Goal: Task Accomplishment & Management: Manage account settings

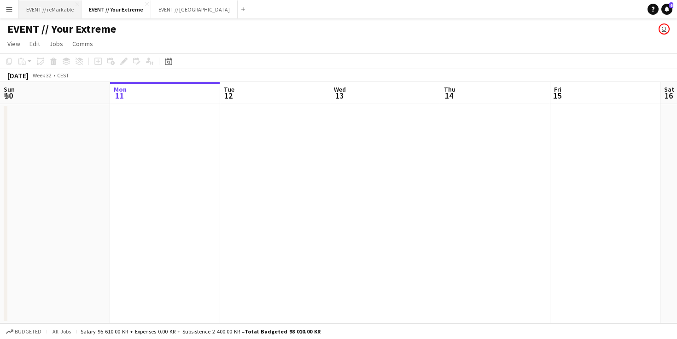
click at [68, 8] on button "EVENT // reMarkable Close" at bounding box center [50, 9] width 63 height 18
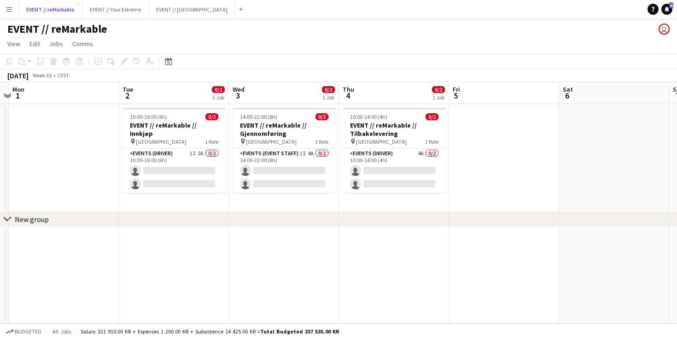
scroll to position [0, 434]
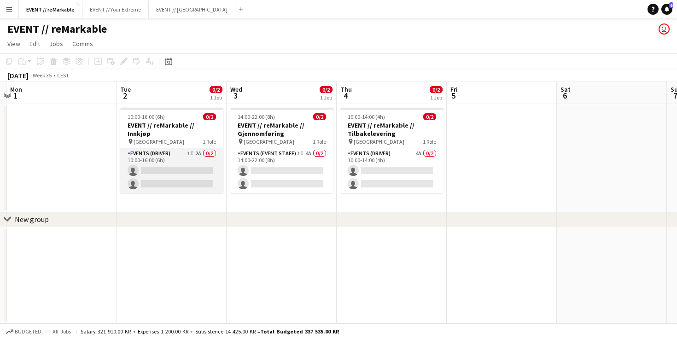
click at [172, 151] on app-card-role "Events (Driver) 1I 2A 0/2 10:00-16:00 (6h) single-neutral-actions single-neutra…" at bounding box center [171, 170] width 103 height 45
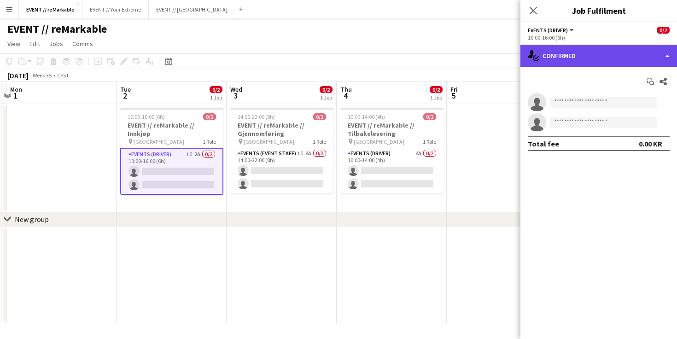
click at [610, 61] on div "single-neutral-actions-check-2 Confirmed" at bounding box center [598, 56] width 157 height 22
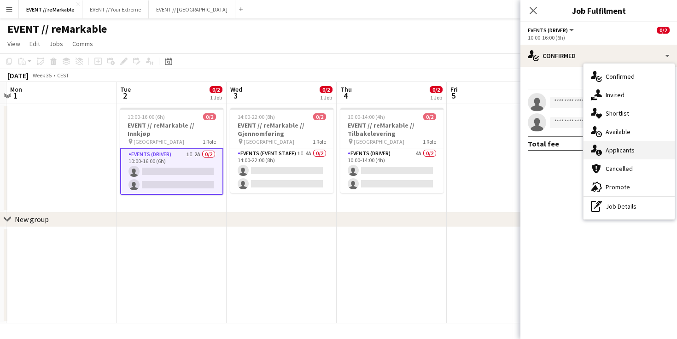
click at [615, 149] on div "single-neutral-actions-information Applicants" at bounding box center [628, 150] width 91 height 18
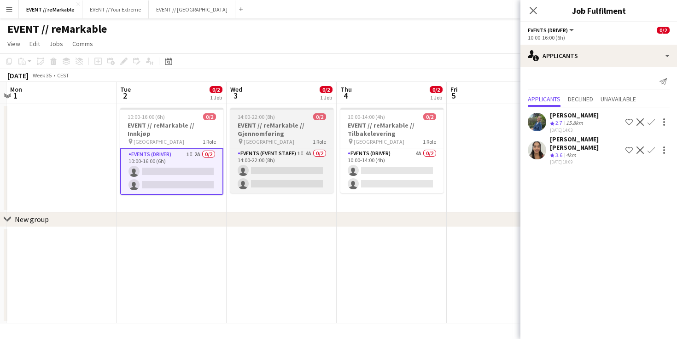
click at [275, 125] on h3 "EVENT // reMarkable // Gjennomføring" at bounding box center [281, 129] width 103 height 17
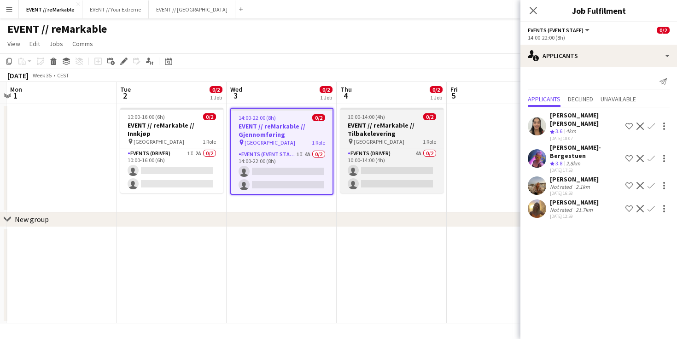
click at [373, 132] on h3 "EVENT // reMarkable // Tilbakelevering" at bounding box center [391, 129] width 103 height 17
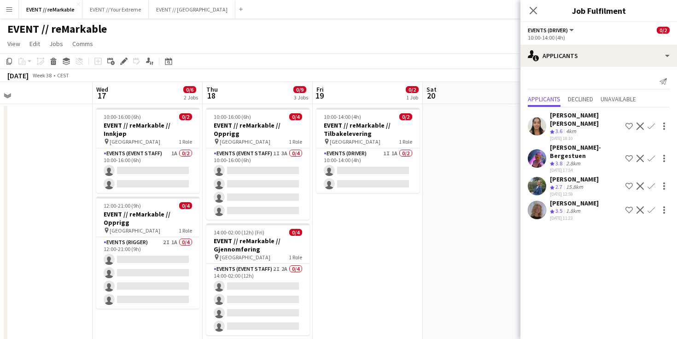
scroll to position [0, 369]
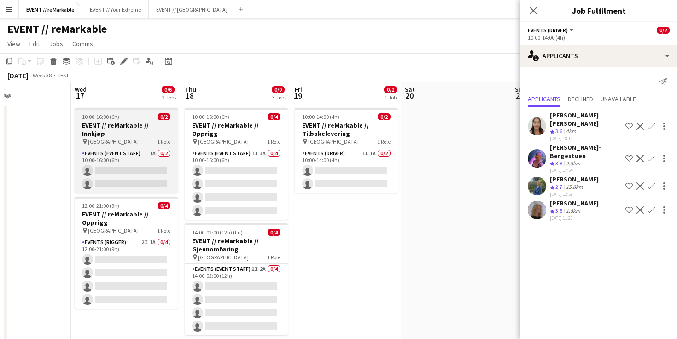
click at [120, 121] on h3 "EVENT // reMarkable // Innkjøp" at bounding box center [126, 129] width 103 height 17
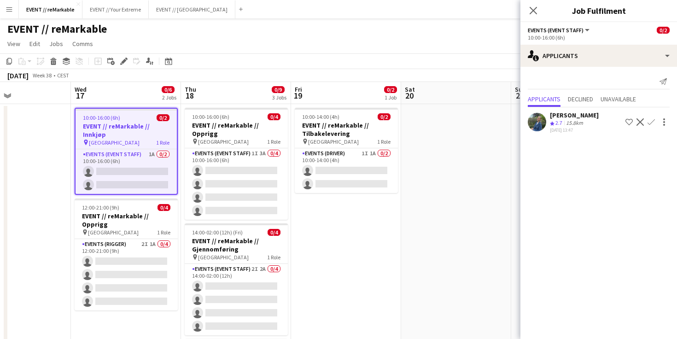
click at [529, 122] on app-user-avatar at bounding box center [537, 122] width 18 height 18
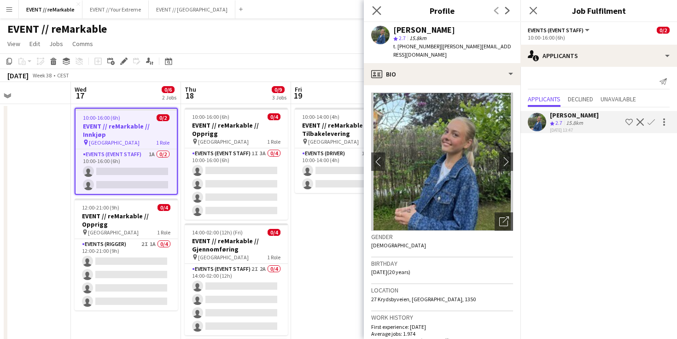
click at [379, 14] on app-icon "Close pop-in" at bounding box center [376, 10] width 13 height 13
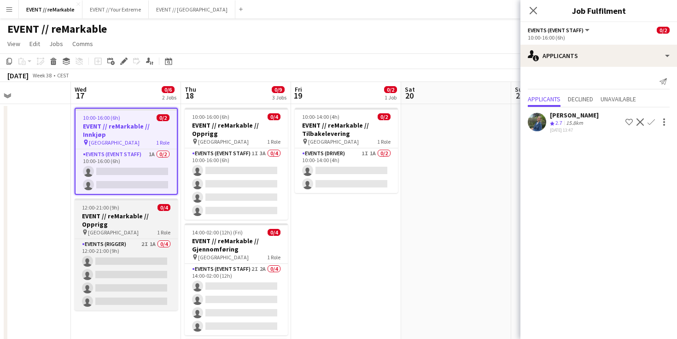
click at [122, 218] on h3 "EVENT // reMarkable // Opprigg" at bounding box center [126, 220] width 103 height 17
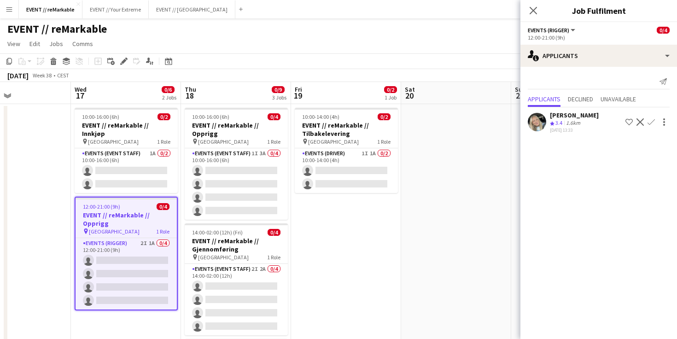
click at [530, 123] on app-user-avatar at bounding box center [537, 122] width 18 height 18
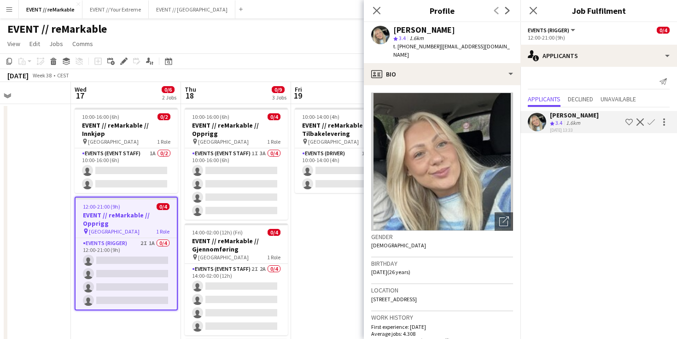
click at [651, 122] on app-icon "Confirm" at bounding box center [650, 121] width 7 height 7
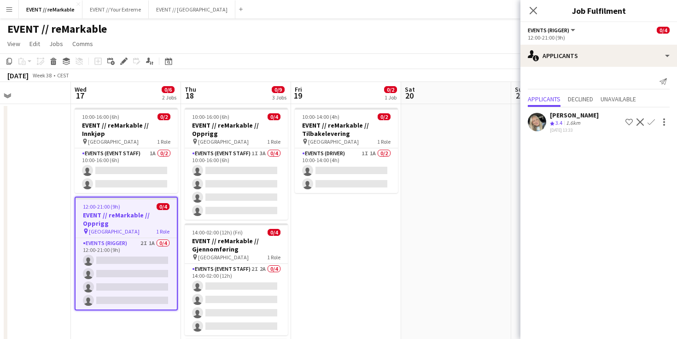
click at [649, 123] on app-icon "Confirm" at bounding box center [650, 121] width 7 height 7
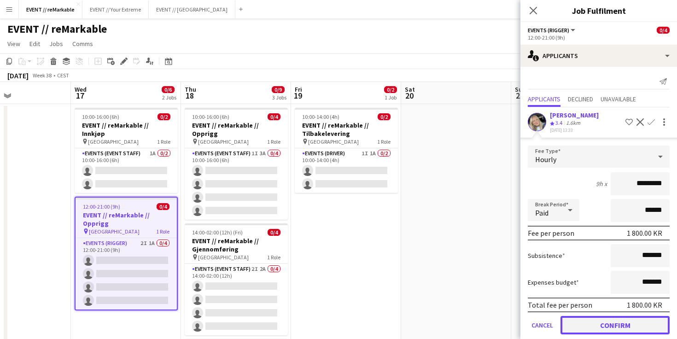
click at [620, 319] on button "Confirm" at bounding box center [614, 325] width 109 height 18
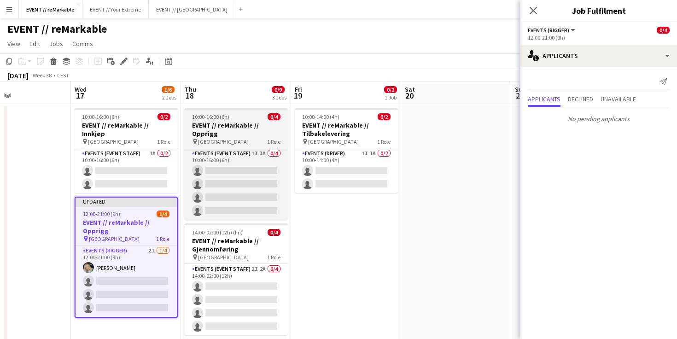
click at [247, 127] on h3 "EVENT // reMarkable // Opprigg" at bounding box center [236, 129] width 103 height 17
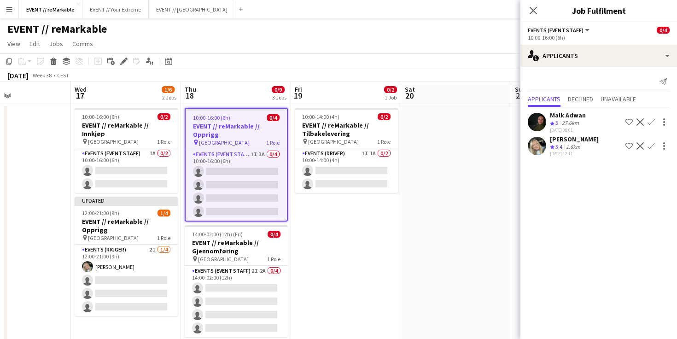
click at [650, 145] on app-icon "Confirm" at bounding box center [650, 145] width 7 height 7
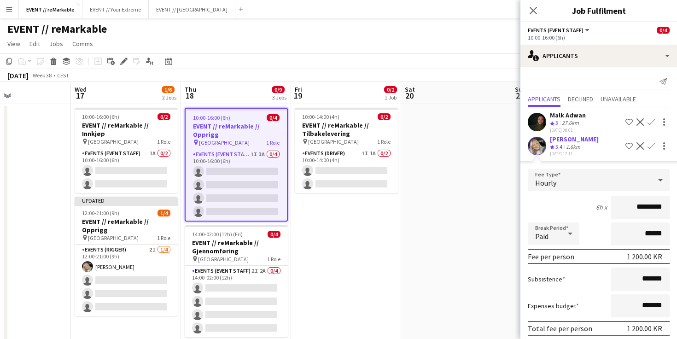
scroll to position [35, 0]
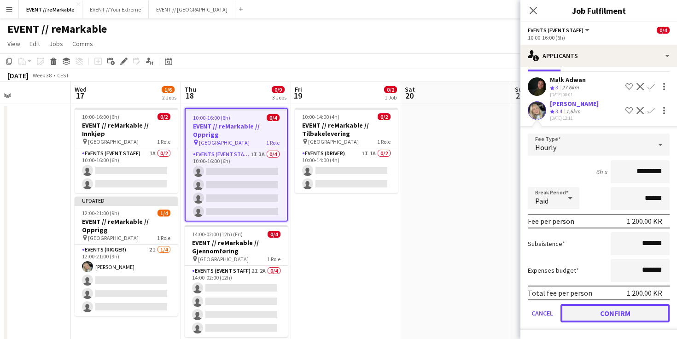
click at [634, 311] on button "Confirm" at bounding box center [614, 313] width 109 height 18
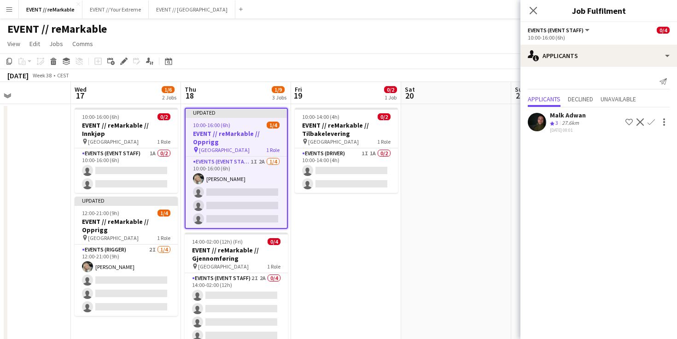
scroll to position [0, 0]
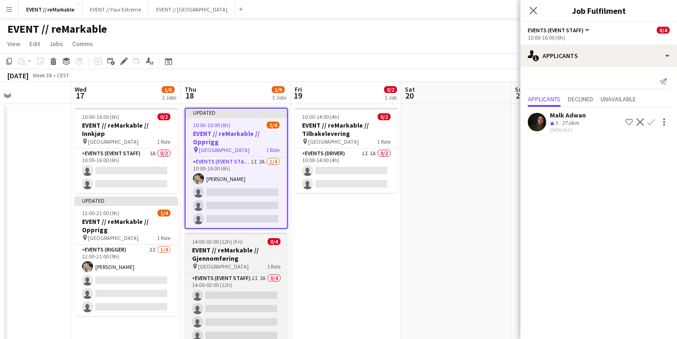
click at [243, 250] on h3 "EVENT // reMarkable // Gjennomføring" at bounding box center [236, 254] width 103 height 17
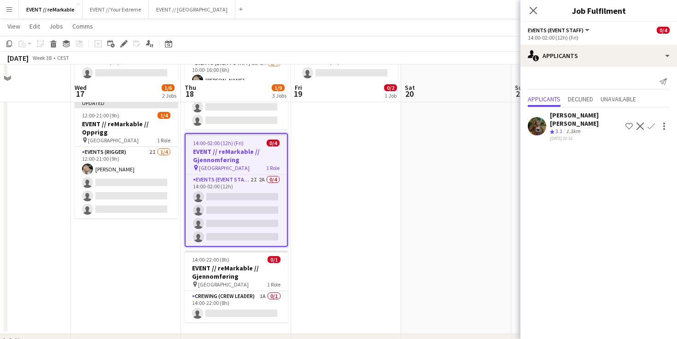
scroll to position [149, 0]
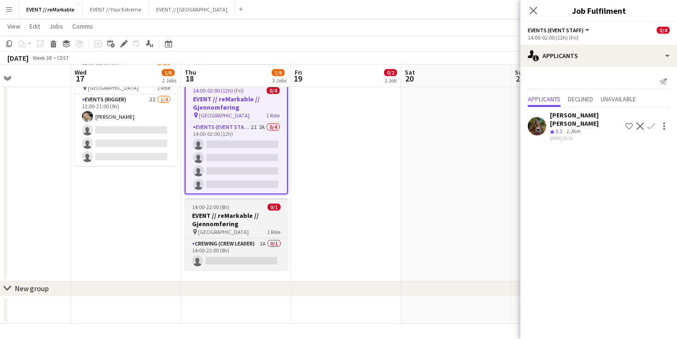
click at [234, 211] on h3 "EVENT // reMarkable // Gjennomføring" at bounding box center [236, 219] width 103 height 17
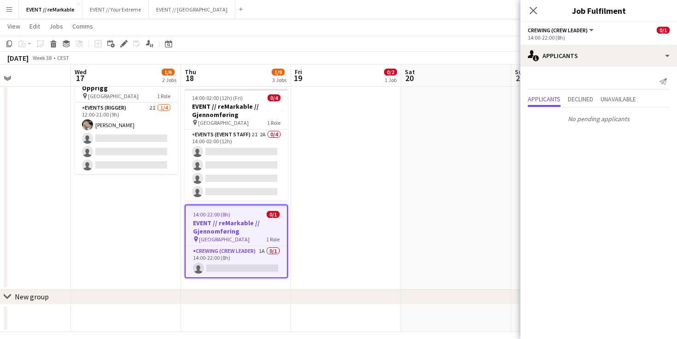
scroll to position [140, 0]
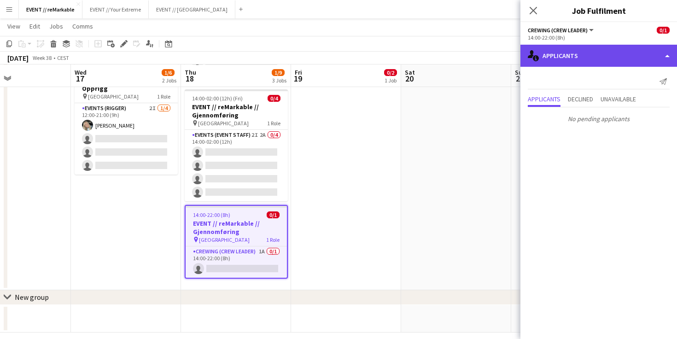
click at [593, 56] on div "single-neutral-actions-information Applicants" at bounding box center [598, 56] width 157 height 22
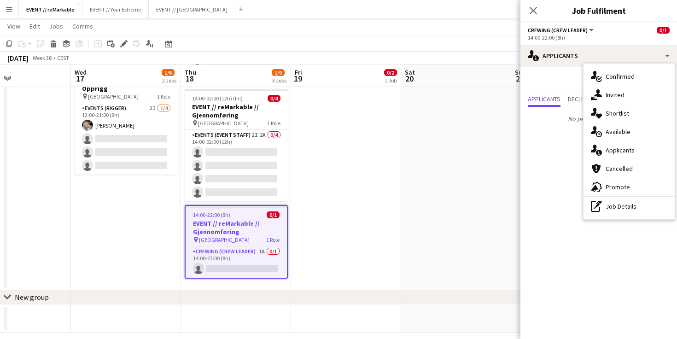
click at [446, 180] on app-date-cell at bounding box center [456, 126] width 110 height 327
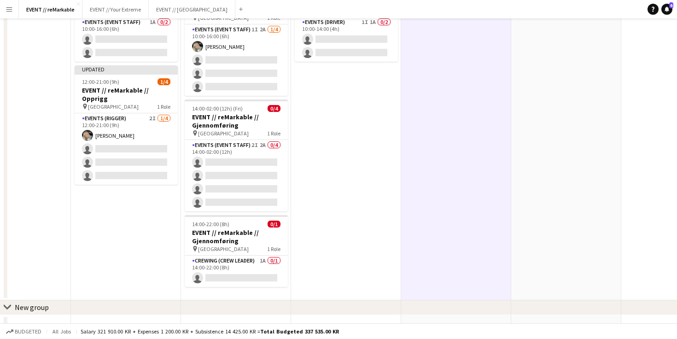
scroll to position [149, 0]
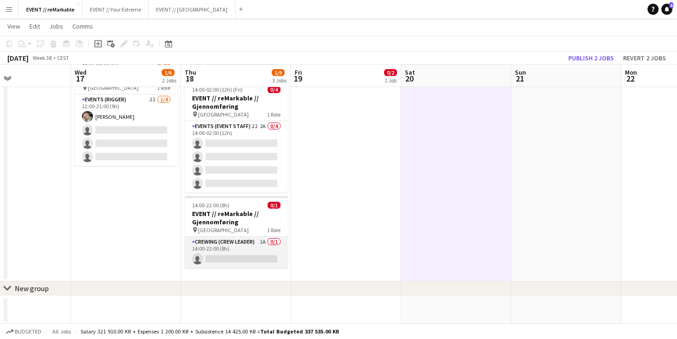
click at [250, 237] on app-card-role "Crewing (Crew Leader) 1A 0/1 14:00-22:00 (8h) single-neutral-actions" at bounding box center [236, 252] width 103 height 31
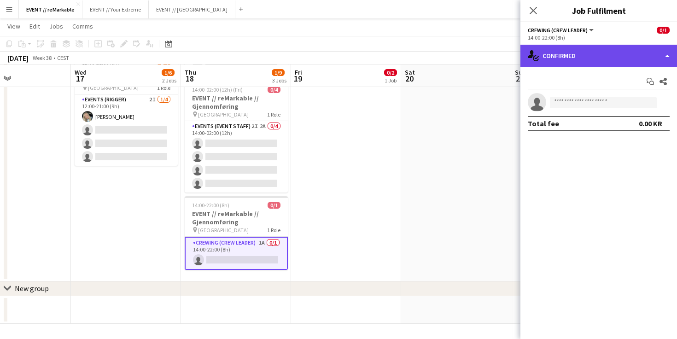
click at [570, 56] on div "single-neutral-actions-check-2 Confirmed" at bounding box center [598, 56] width 157 height 22
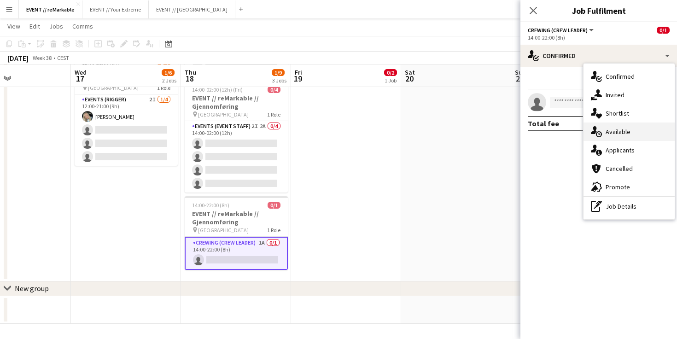
click at [617, 135] on div "single-neutral-actions-upload Available" at bounding box center [628, 131] width 91 height 18
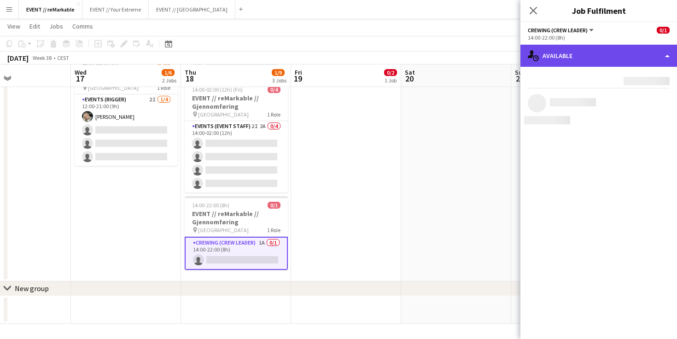
click at [573, 59] on div "single-neutral-actions-upload Available" at bounding box center [598, 56] width 157 height 22
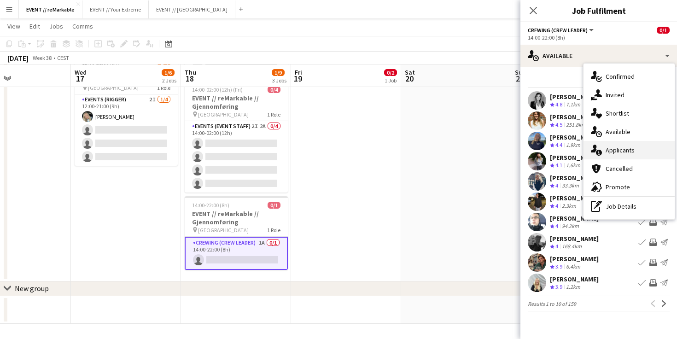
click at [615, 146] on div "single-neutral-actions-information Applicants" at bounding box center [628, 150] width 91 height 18
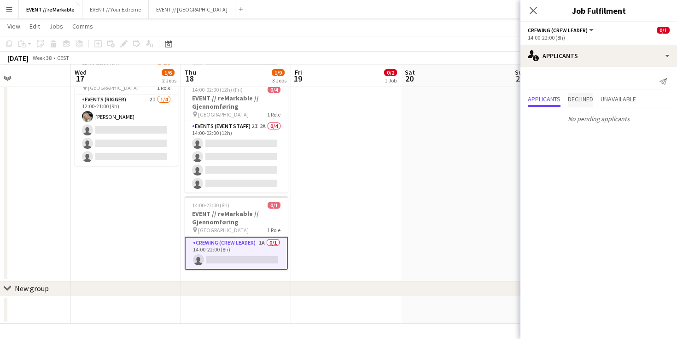
click at [591, 101] on span "Declined" at bounding box center [580, 99] width 25 height 6
click at [612, 82] on span "Unavailable" at bounding box center [617, 80] width 35 height 6
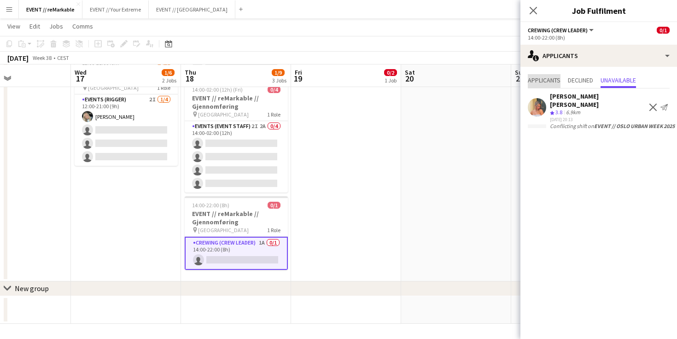
click at [543, 78] on span "Applicants" at bounding box center [544, 80] width 33 height 6
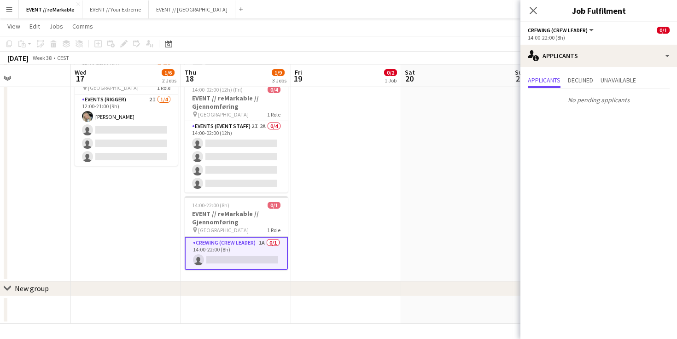
click at [442, 144] on app-date-cell at bounding box center [456, 117] width 110 height 327
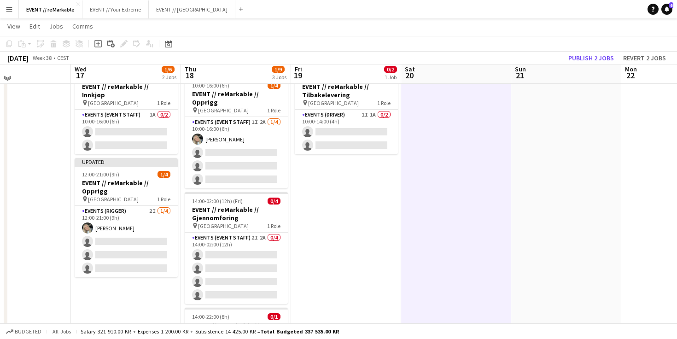
scroll to position [0, 0]
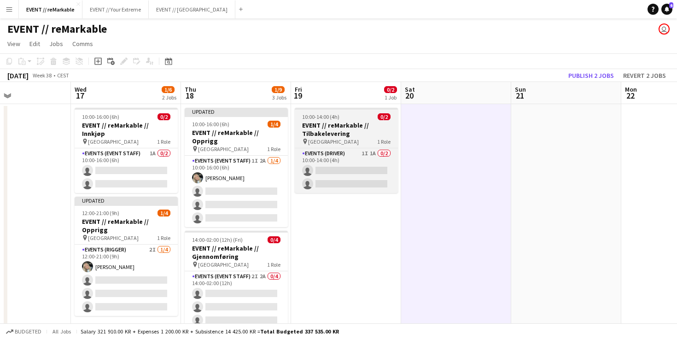
click at [352, 130] on h3 "EVENT // reMarkable // Tilbakelevering" at bounding box center [346, 129] width 103 height 17
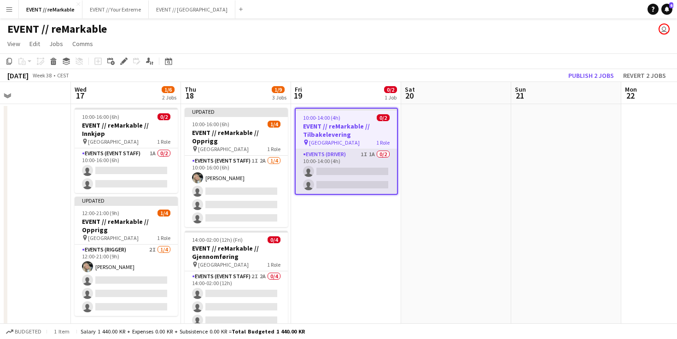
click at [350, 153] on app-card-role "Events (Driver) 1I 1A 0/2 10:00-14:00 (4h) single-neutral-actions single-neutra…" at bounding box center [346, 171] width 101 height 45
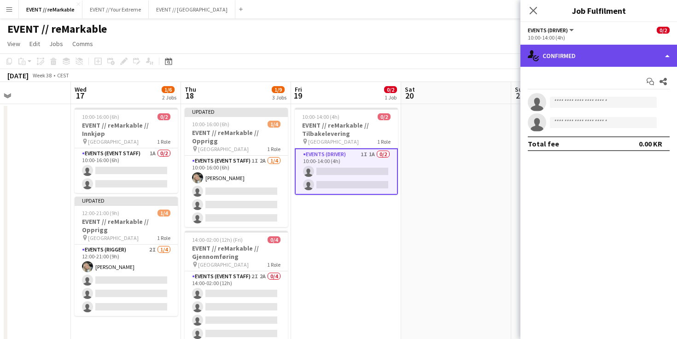
click at [608, 58] on div "single-neutral-actions-check-2 Confirmed" at bounding box center [598, 56] width 157 height 22
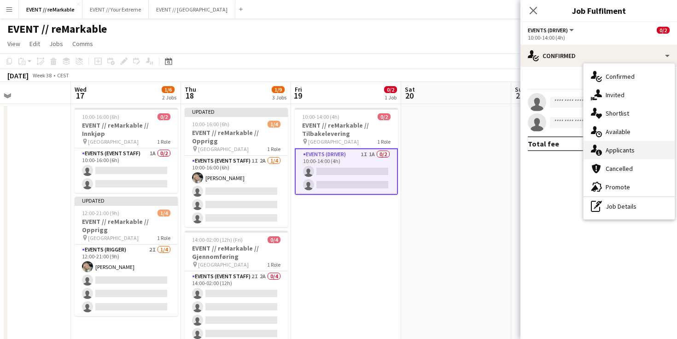
click at [621, 145] on div "single-neutral-actions-information Applicants" at bounding box center [628, 150] width 91 height 18
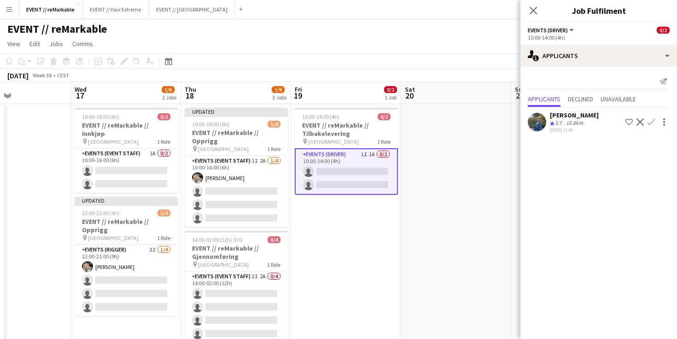
click at [473, 130] on app-date-cell at bounding box center [456, 267] width 110 height 327
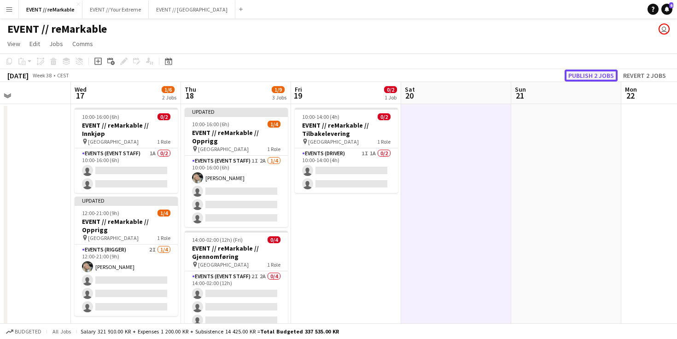
click at [610, 77] on button "Publish 2 jobs" at bounding box center [590, 76] width 53 height 12
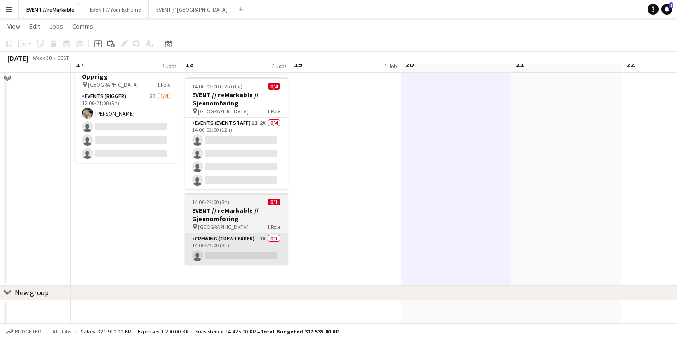
scroll to position [116, 0]
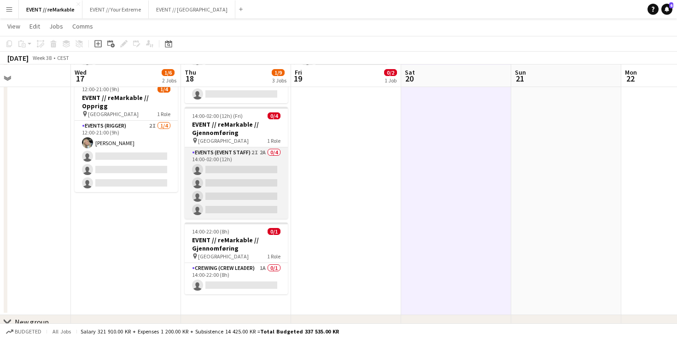
click at [260, 151] on app-card-role "Events (Event Staff) 2I 2A 0/4 14:00-02:00 (12h) single-neutral-actions single-…" at bounding box center [236, 182] width 103 height 71
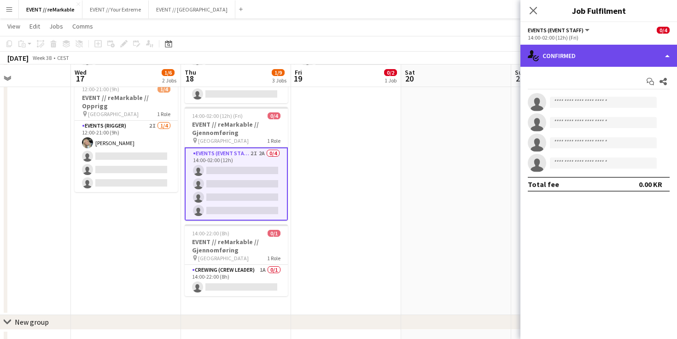
click at [608, 63] on div "single-neutral-actions-check-2 Confirmed" at bounding box center [598, 56] width 157 height 22
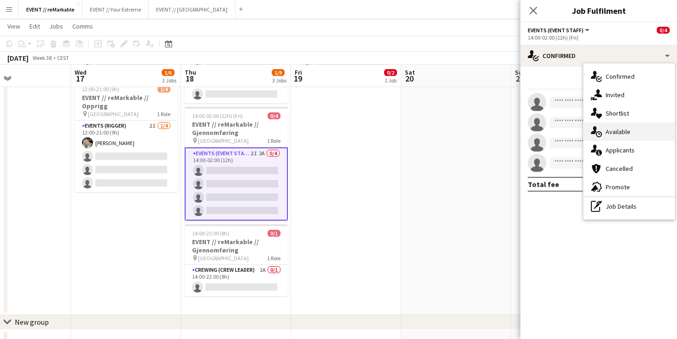
click at [624, 132] on div "single-neutral-actions-upload Available" at bounding box center [628, 131] width 91 height 18
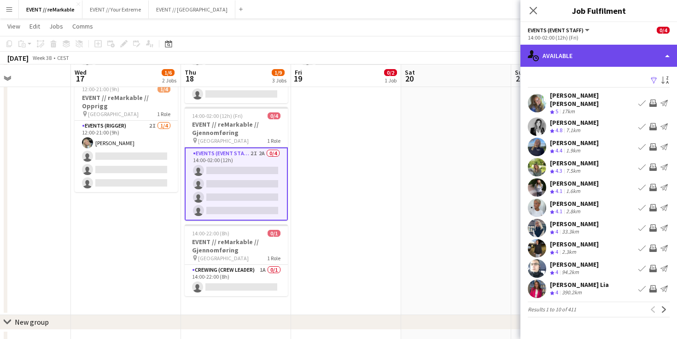
click at [572, 54] on div "single-neutral-actions-upload Available" at bounding box center [598, 56] width 157 height 22
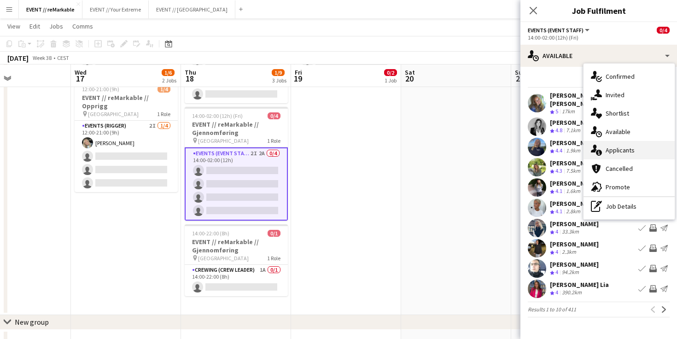
click at [620, 150] on div "single-neutral-actions-information Applicants" at bounding box center [628, 150] width 91 height 18
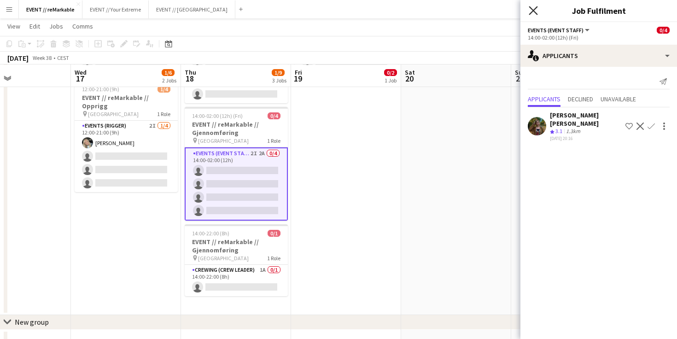
click at [537, 13] on icon "Close pop-in" at bounding box center [532, 10] width 9 height 9
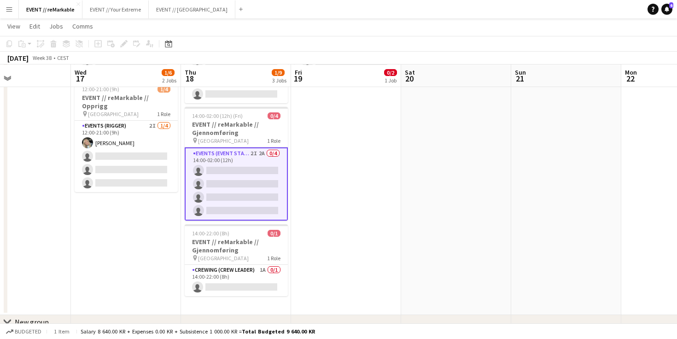
click at [233, 120] on h3 "EVENT // reMarkable // Gjennomføring" at bounding box center [236, 128] width 103 height 17
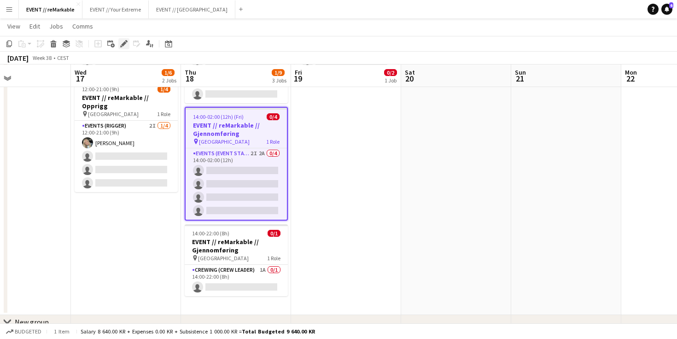
click at [122, 46] on icon "Edit" at bounding box center [123, 43] width 7 height 7
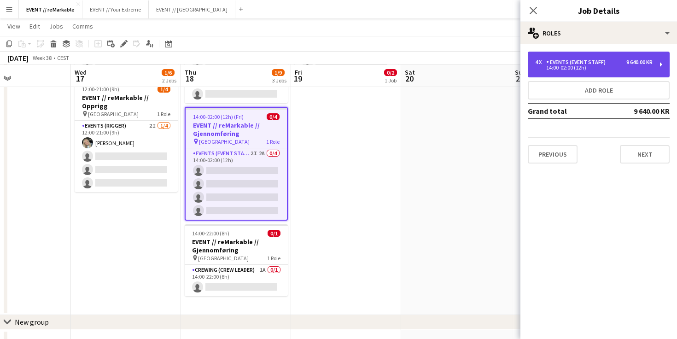
click at [552, 63] on div "Events (Event Staff)" at bounding box center [577, 62] width 63 height 6
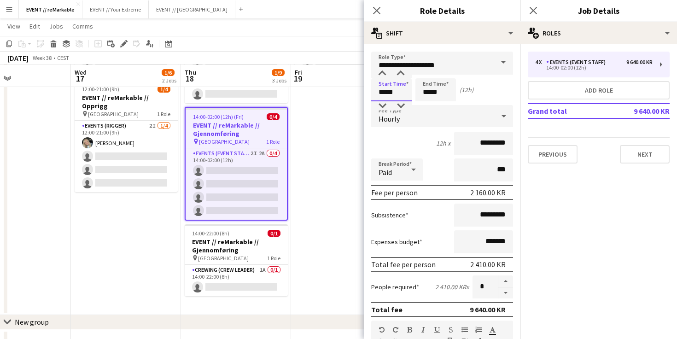
click at [396, 93] on input "*****" at bounding box center [391, 89] width 41 height 23
click at [379, 102] on div at bounding box center [382, 105] width 18 height 9
click at [383, 75] on div at bounding box center [382, 73] width 18 height 9
type input "*****"
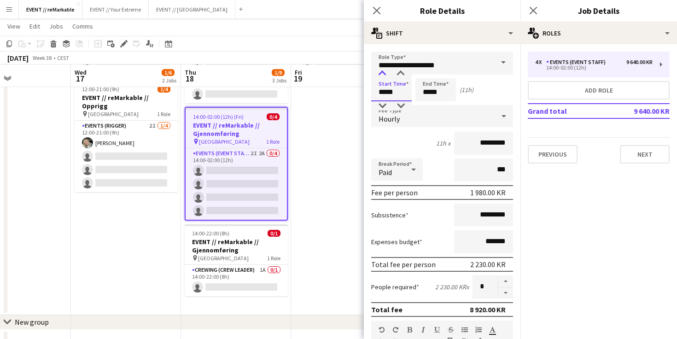
click at [383, 75] on div at bounding box center [382, 73] width 18 height 9
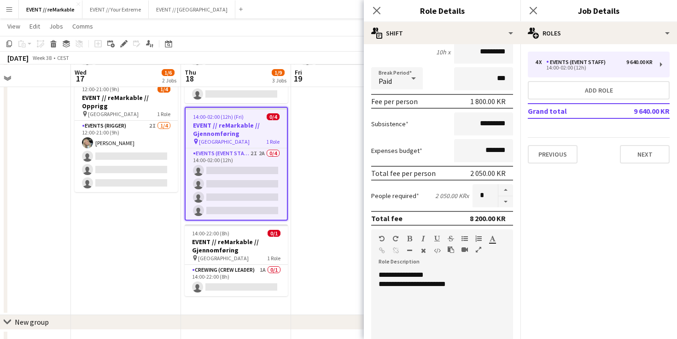
scroll to position [284, 0]
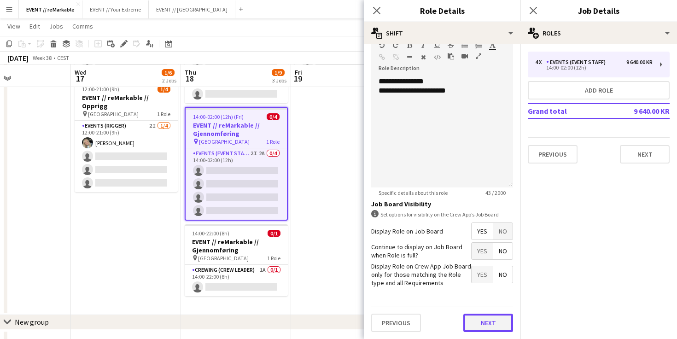
click at [476, 322] on button "Next" at bounding box center [488, 323] width 50 height 18
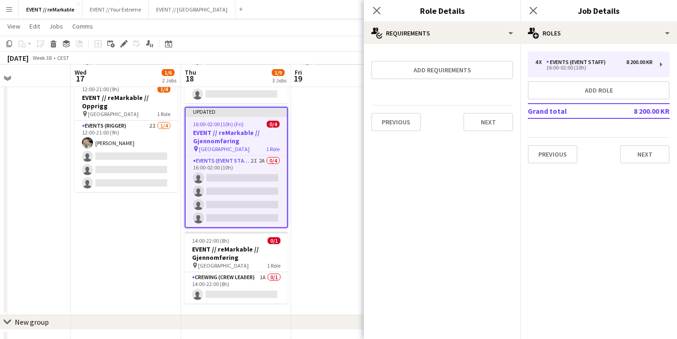
scroll to position [0, 0]
click at [482, 123] on button "Next" at bounding box center [488, 122] width 50 height 18
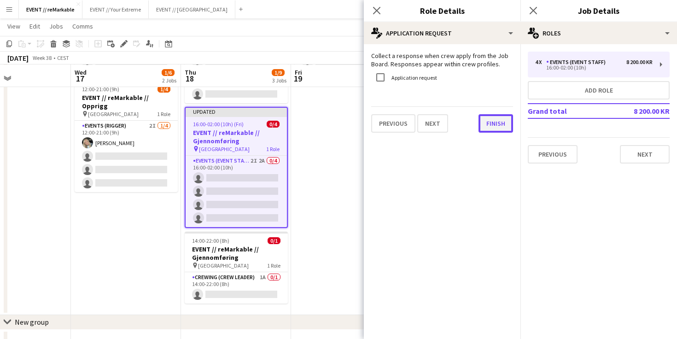
click at [483, 124] on button "Finish" at bounding box center [495, 123] width 35 height 18
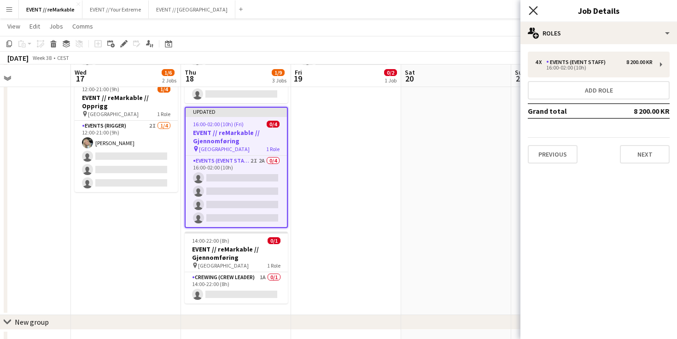
click at [532, 8] on icon "Close pop-in" at bounding box center [532, 10] width 9 height 9
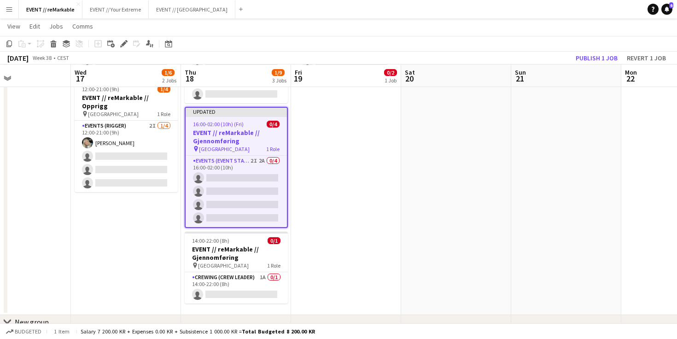
click at [258, 145] on div "pin Oslo 1 Role" at bounding box center [236, 148] width 101 height 7
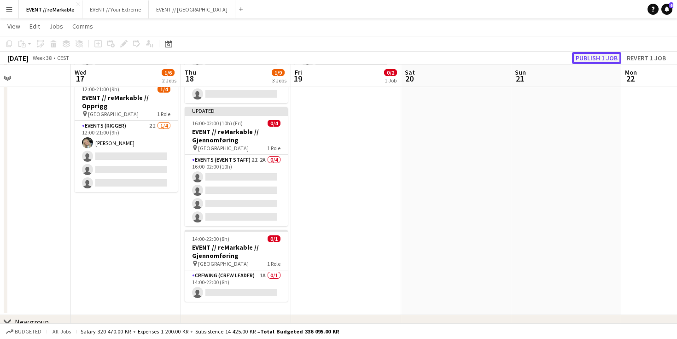
click at [595, 53] on button "Publish 1 job" at bounding box center [596, 58] width 49 height 12
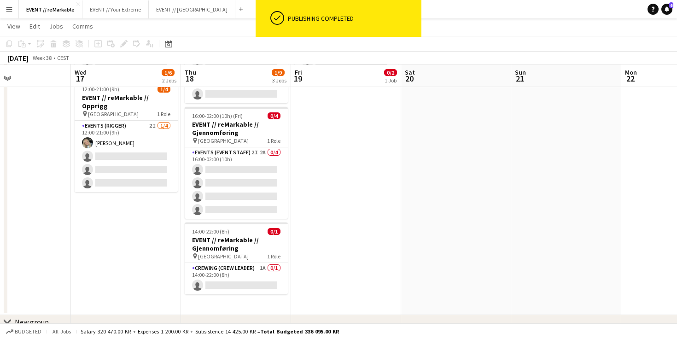
click at [224, 147] on div "Events (Event Staff) 2I 2A 0/4 16:00-02:00 (10h) single-neutral-actions single-…" at bounding box center [236, 183] width 103 height 72
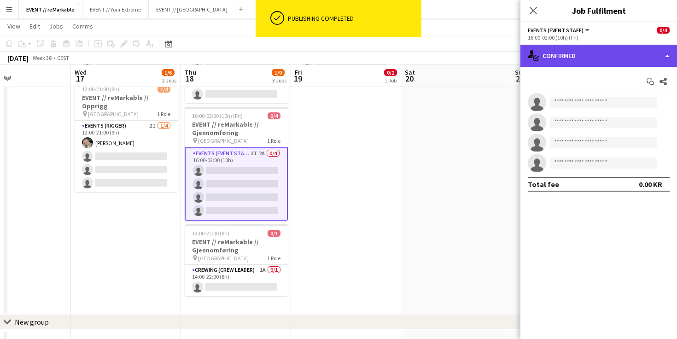
click at [556, 61] on div "single-neutral-actions-check-2 Confirmed" at bounding box center [598, 56] width 157 height 22
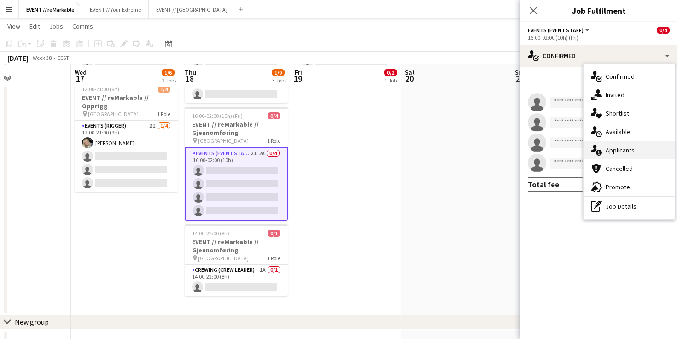
click at [622, 149] on div "single-neutral-actions-information Applicants" at bounding box center [628, 150] width 91 height 18
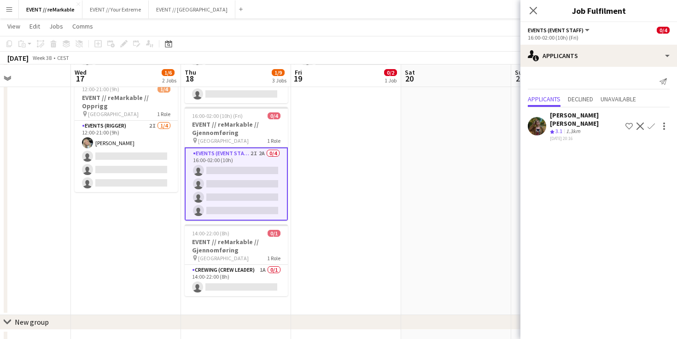
click at [447, 207] on app-date-cell at bounding box center [456, 151] width 110 height 327
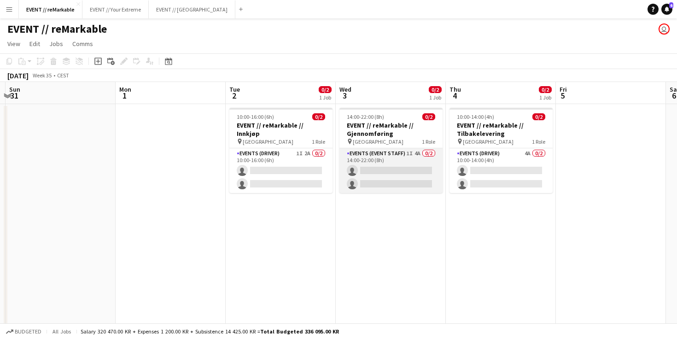
click at [402, 155] on app-card-role "Events (Event Staff) 1I 4A 0/2 14:00-22:00 (8h) single-neutral-actions single-n…" at bounding box center [390, 170] width 103 height 45
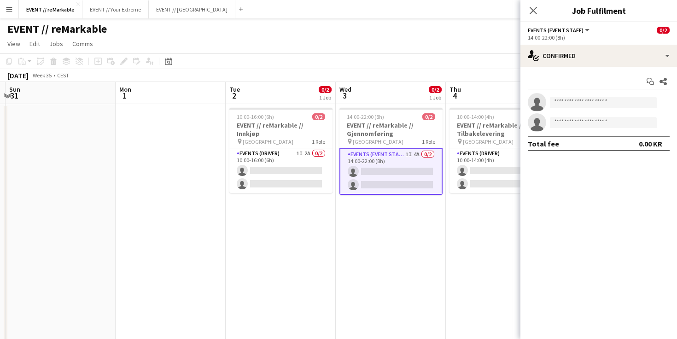
click at [561, 71] on div "Start chat Share single-neutral-actions single-neutral-actions Total fee 0.00 KR" at bounding box center [598, 113] width 157 height 92
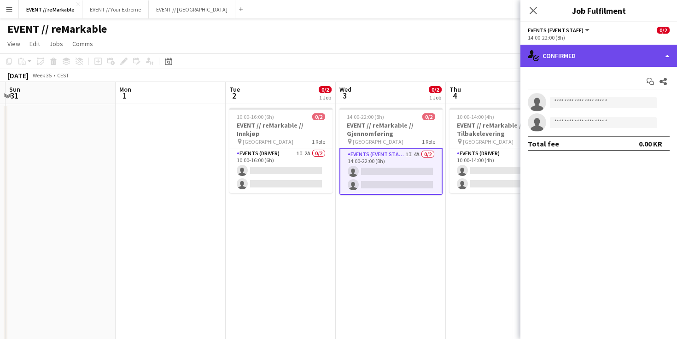
click at [561, 60] on div "single-neutral-actions-check-2 Confirmed" at bounding box center [598, 56] width 157 height 22
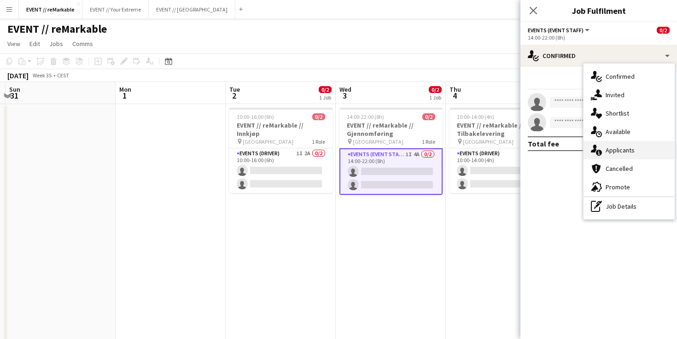
click at [609, 147] on div "single-neutral-actions-information Applicants" at bounding box center [628, 150] width 91 height 18
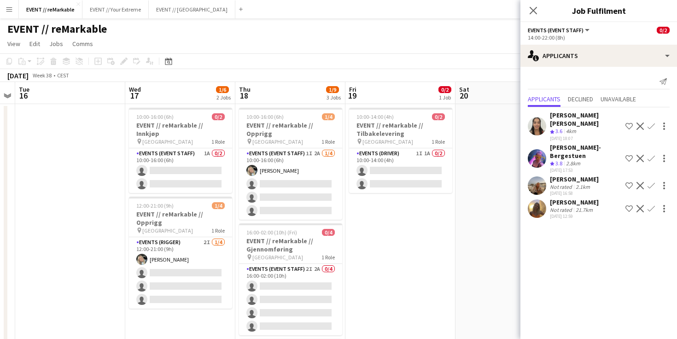
scroll to position [0, 201]
